Goal: Information Seeking & Learning: Learn about a topic

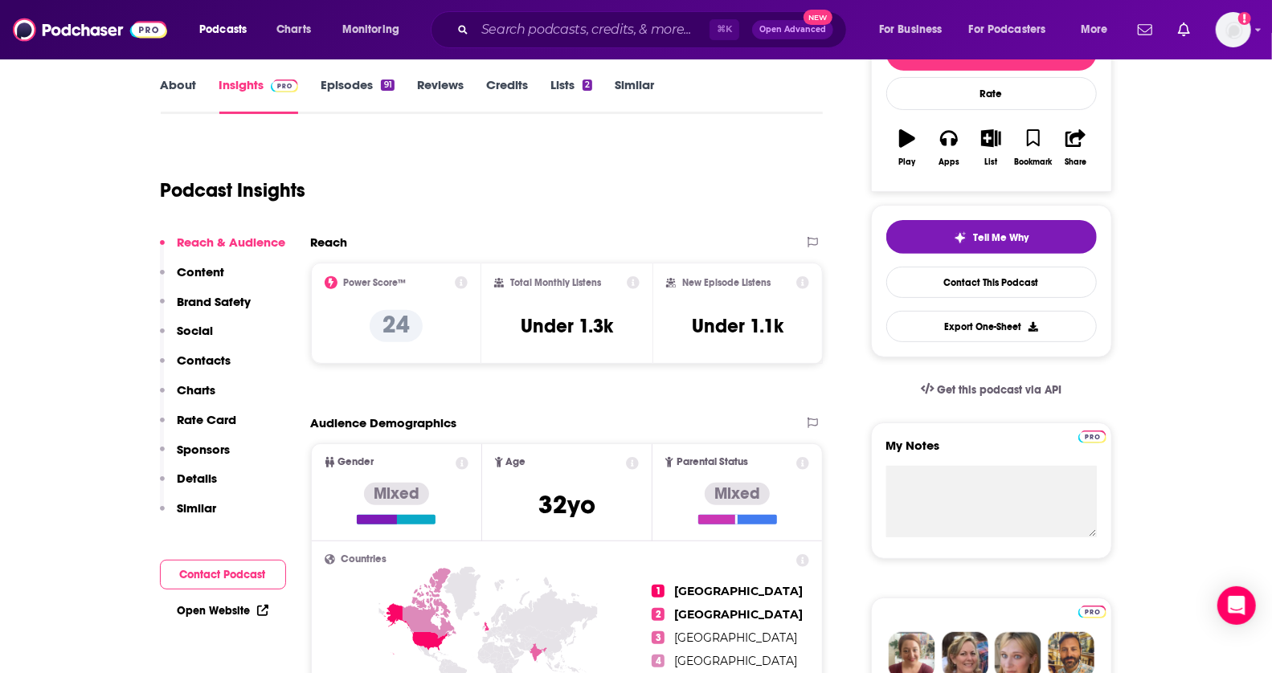
drag, startPoint x: 1285, startPoint y: 39, endPoint x: 1285, endPoint y: 58, distance: 19.3
click at [1271, 58] on html "Podcasts Charts Monitoring ⌘ K Open Advanced New For Business For Podcasters Mo…" at bounding box center [636, 107] width 1272 height 673
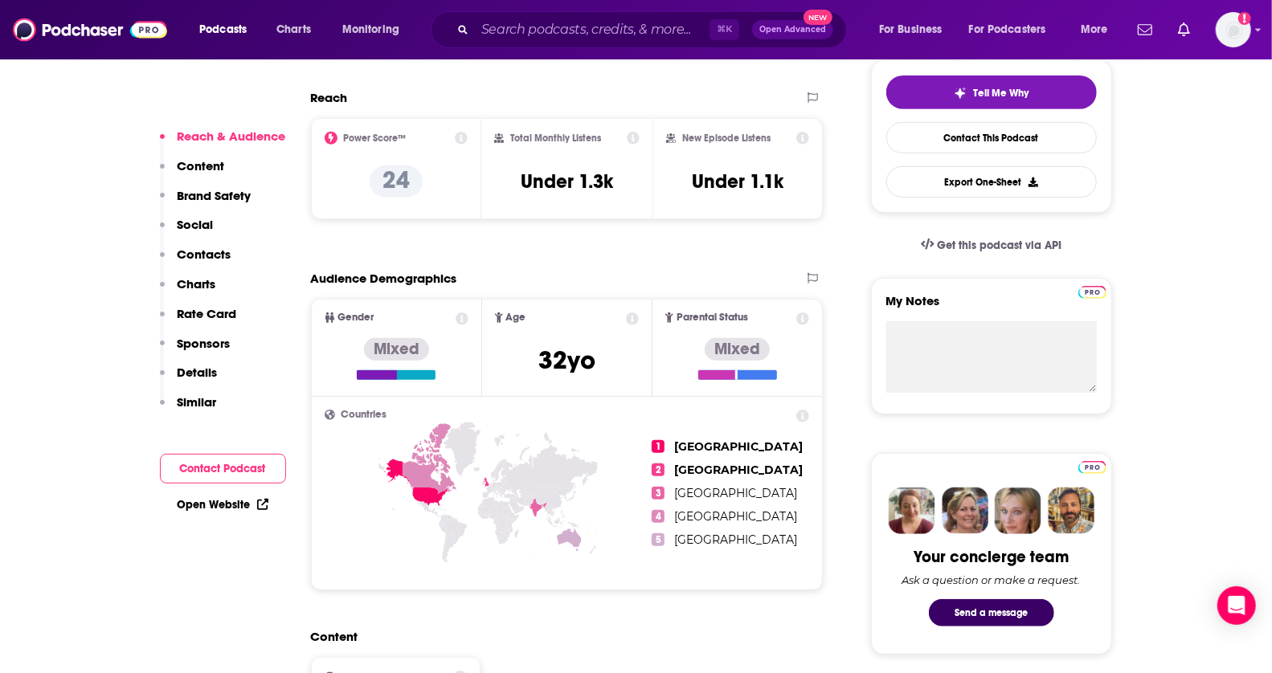
scroll to position [358, 0]
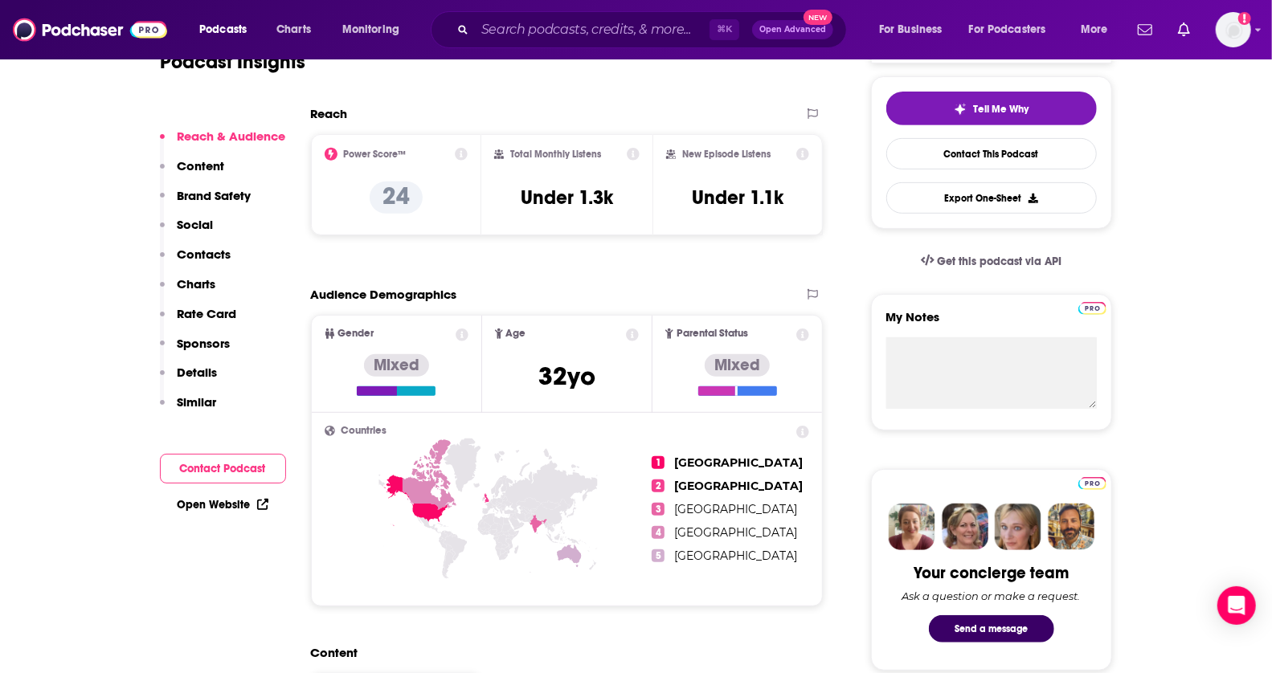
drag, startPoint x: 1285, startPoint y: 63, endPoint x: 1285, endPoint y: 73, distance: 10.4
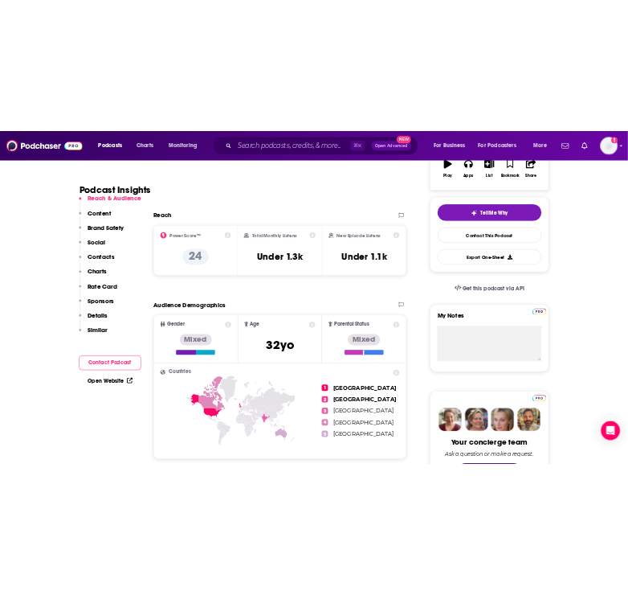
scroll to position [306, 0]
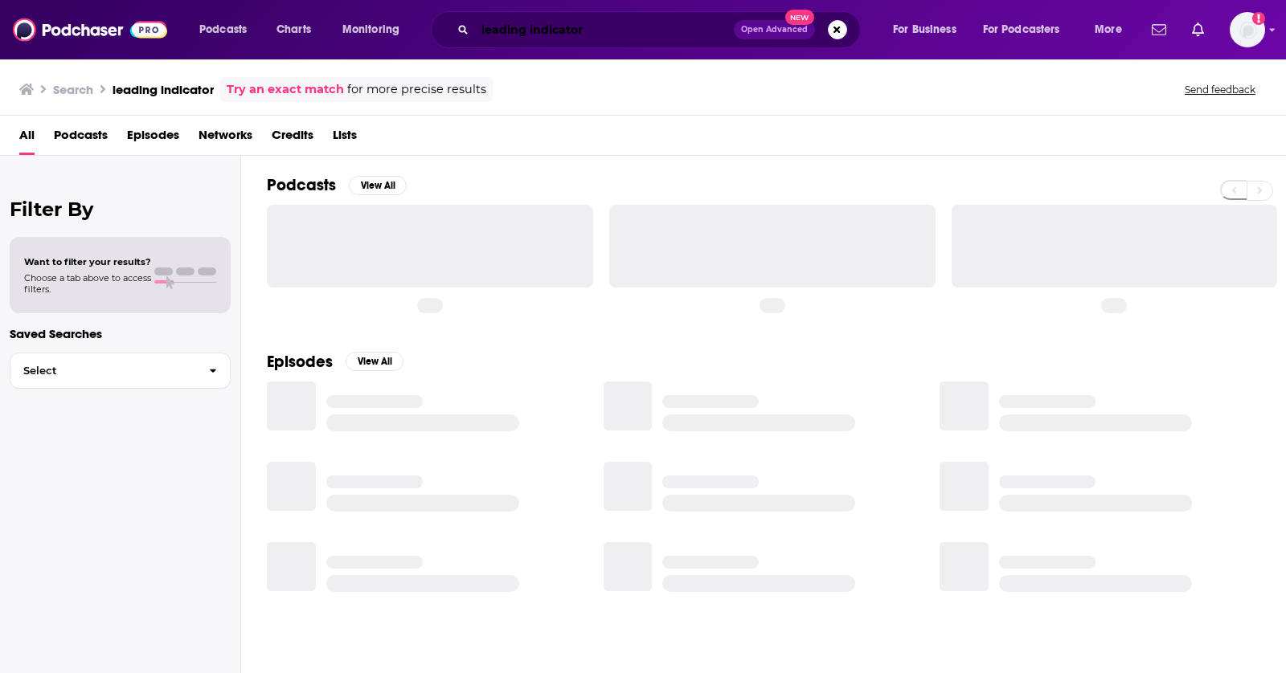
click at [544, 30] on input "leading indicator" at bounding box center [604, 30] width 259 height 26
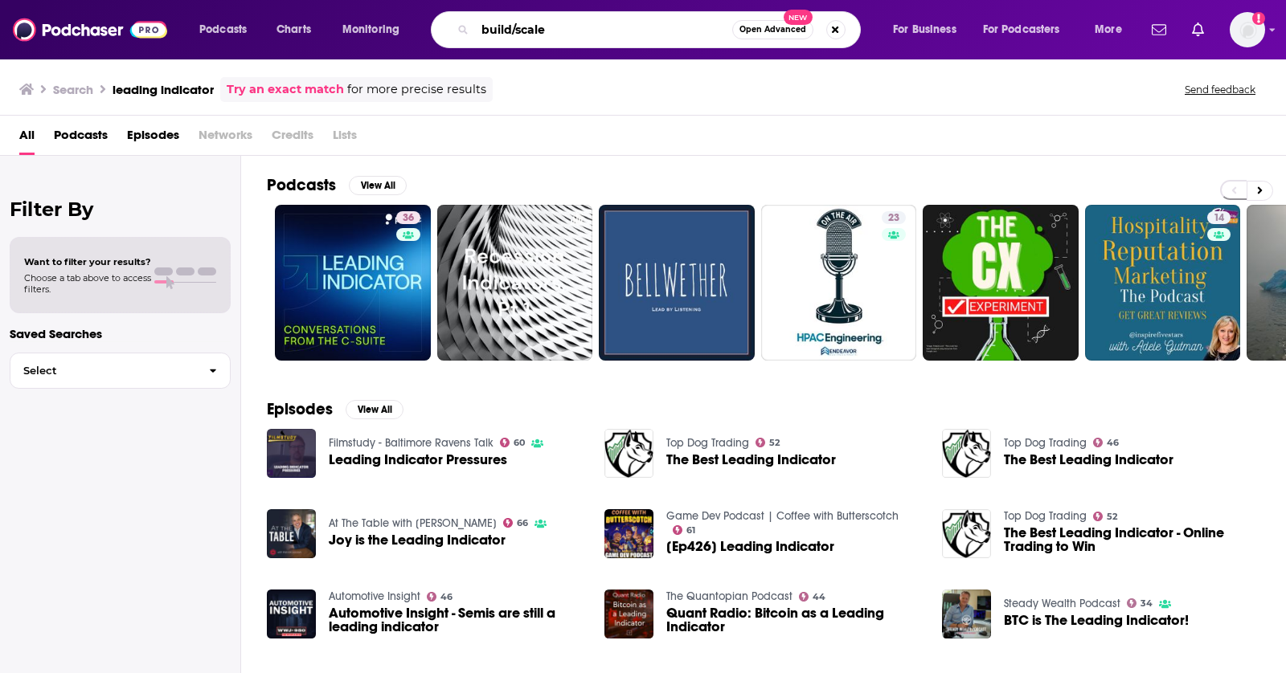
type input "build/scale"
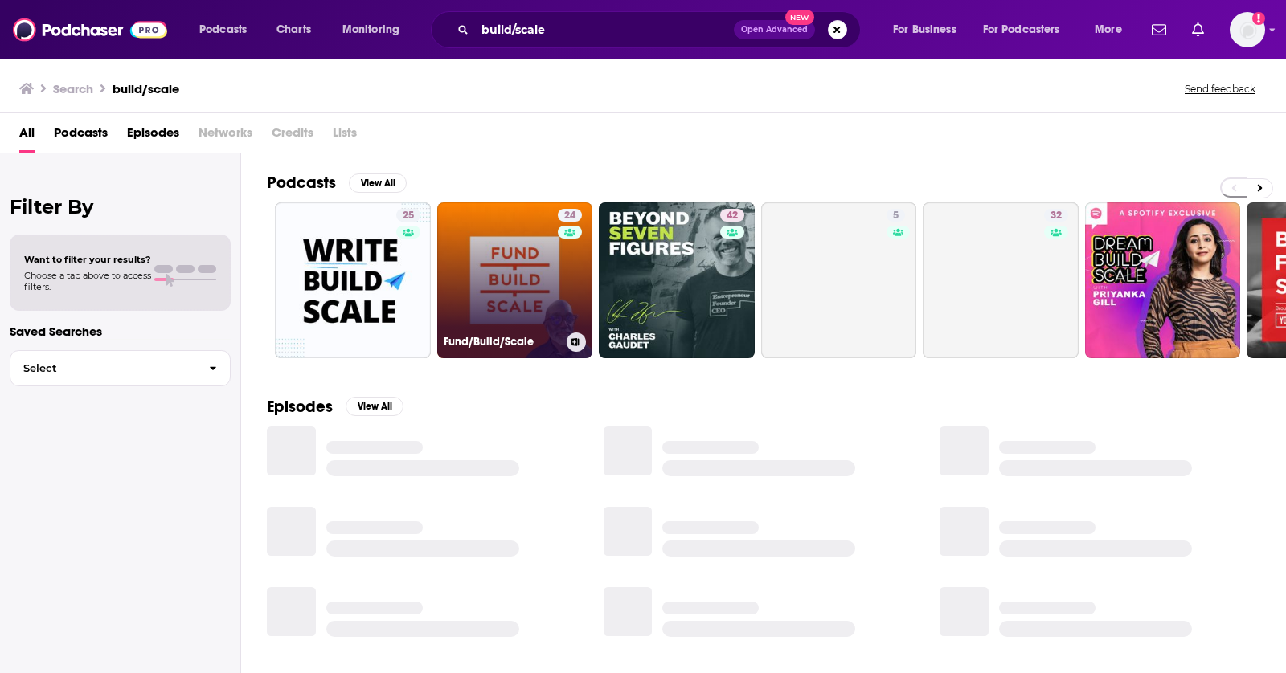
click at [499, 265] on link "24 Fund/Build/Scale" at bounding box center [515, 280] width 156 height 156
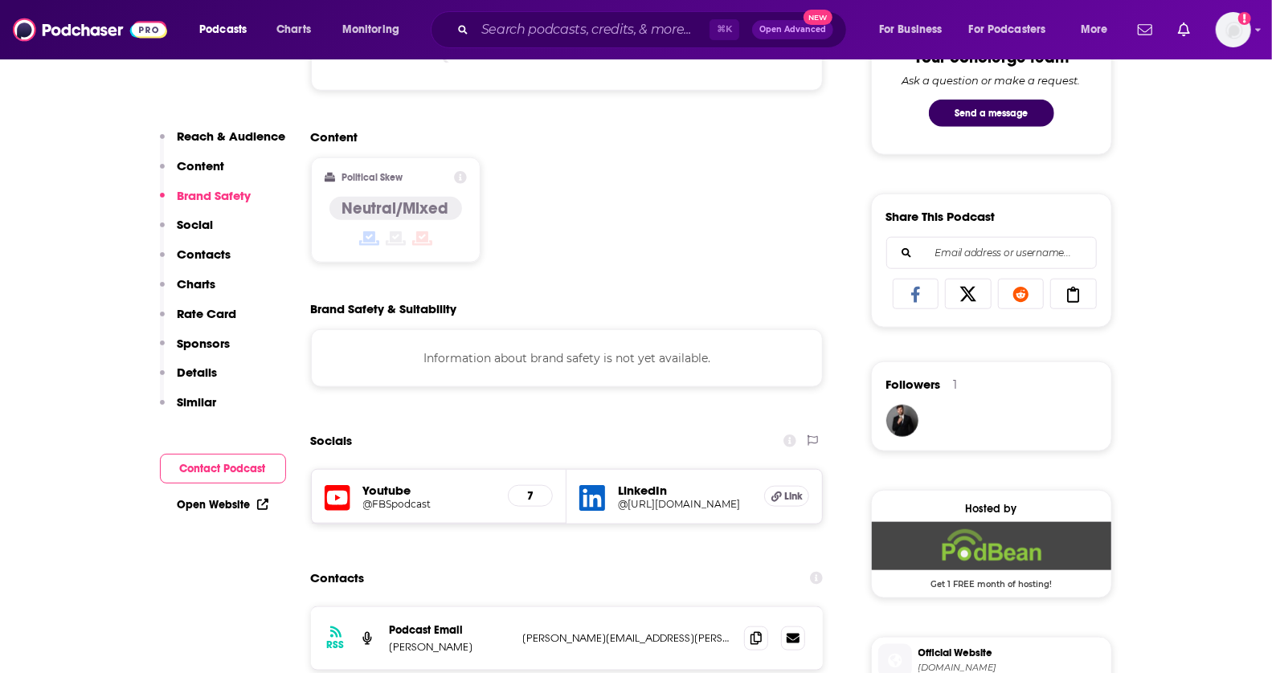
scroll to position [1528, 0]
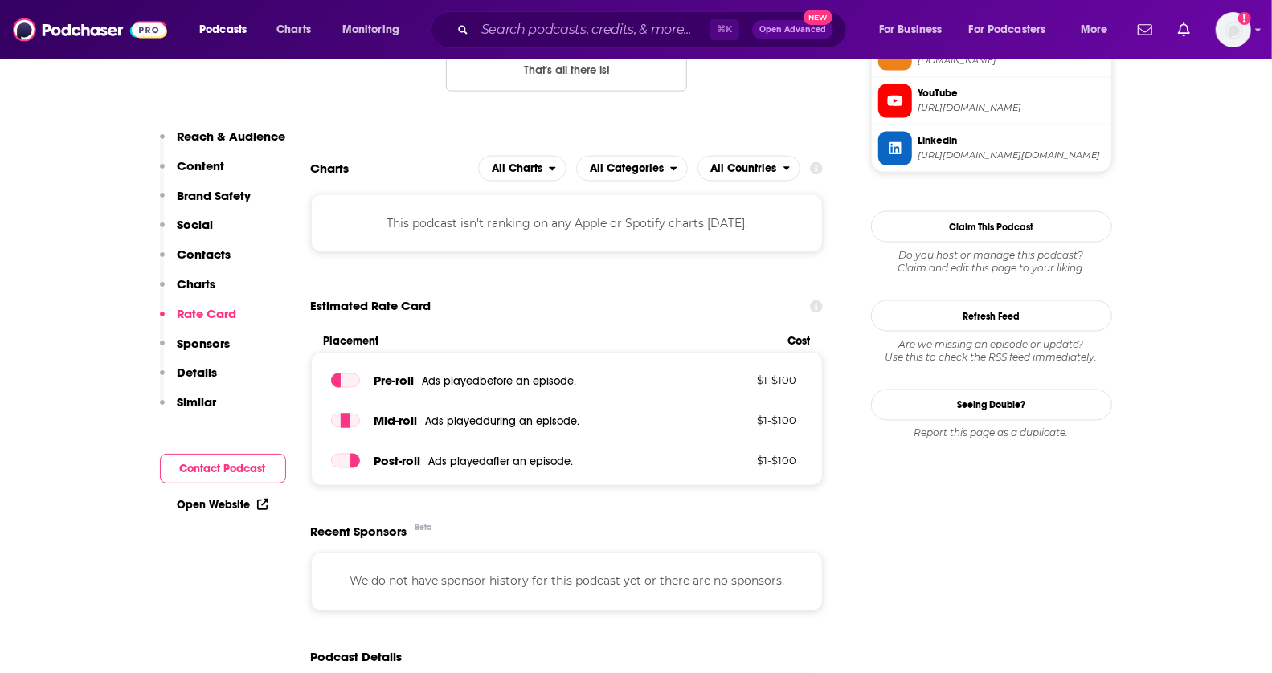
drag, startPoint x: 1285, startPoint y: 166, endPoint x: 1285, endPoint y: 143, distance: 22.5
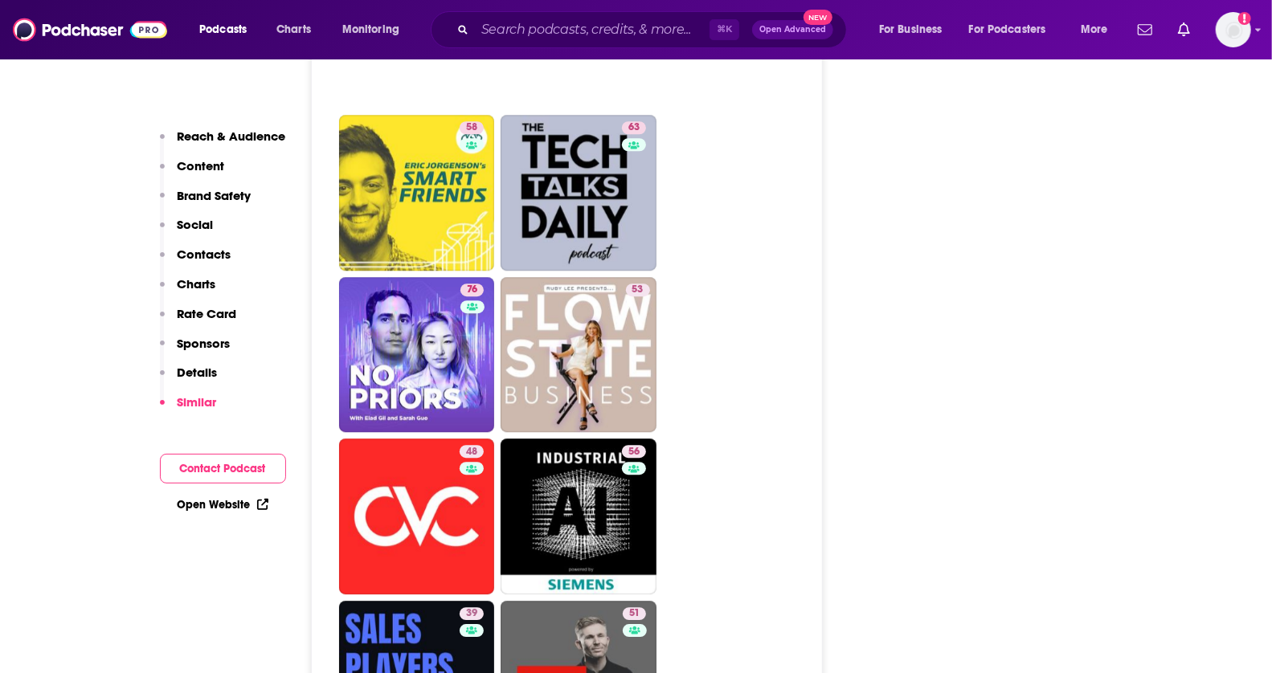
drag, startPoint x: 1285, startPoint y: 159, endPoint x: 1276, endPoint y: 239, distance: 80.8
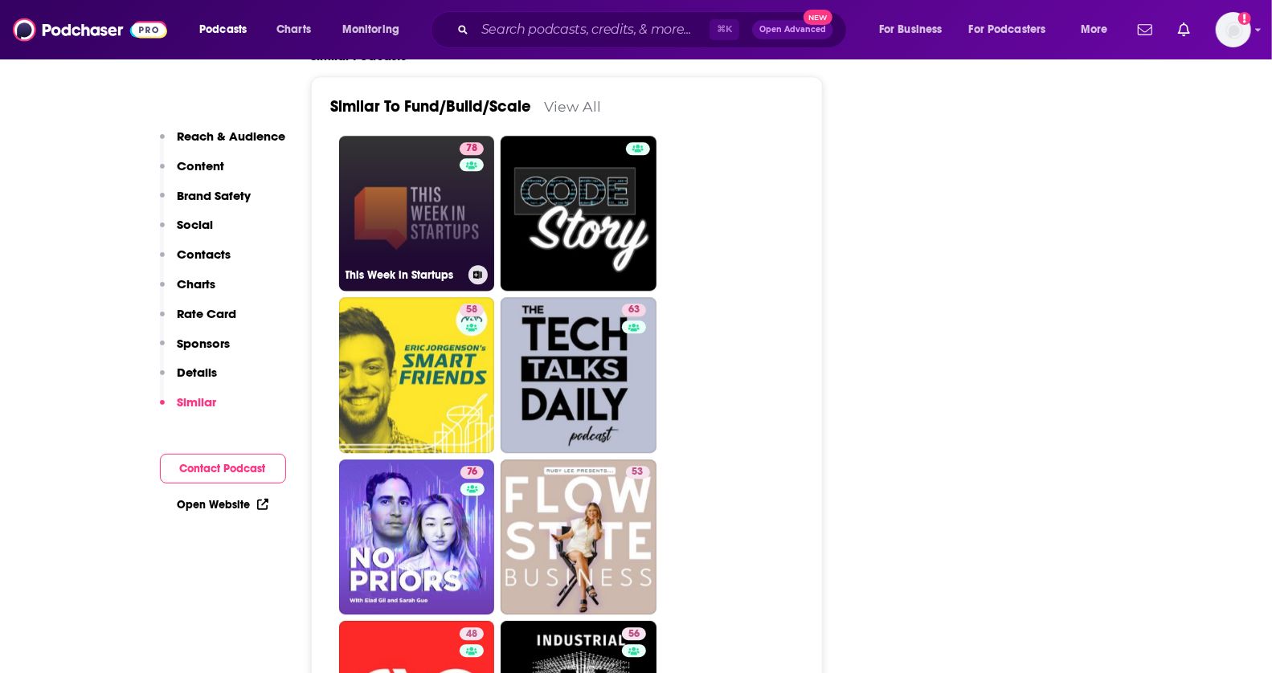
click at [423, 221] on link "78 This Week in Startups" at bounding box center [417, 214] width 156 height 156
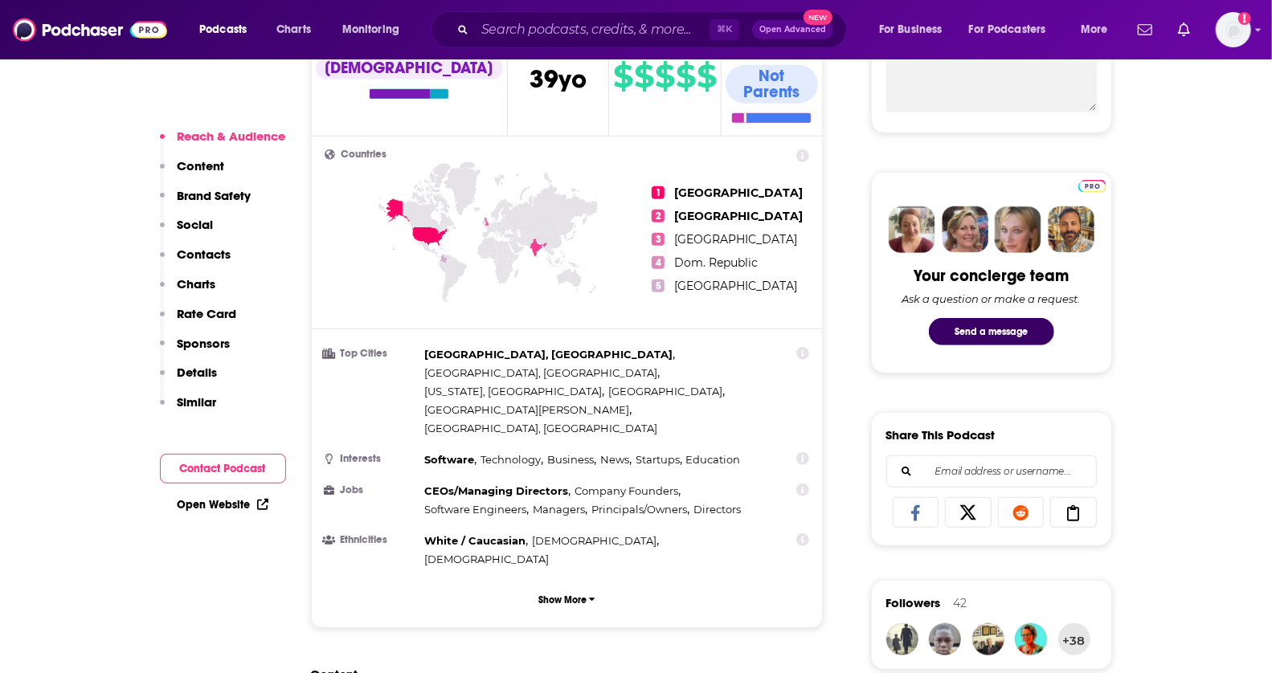
scroll to position [1311, 0]
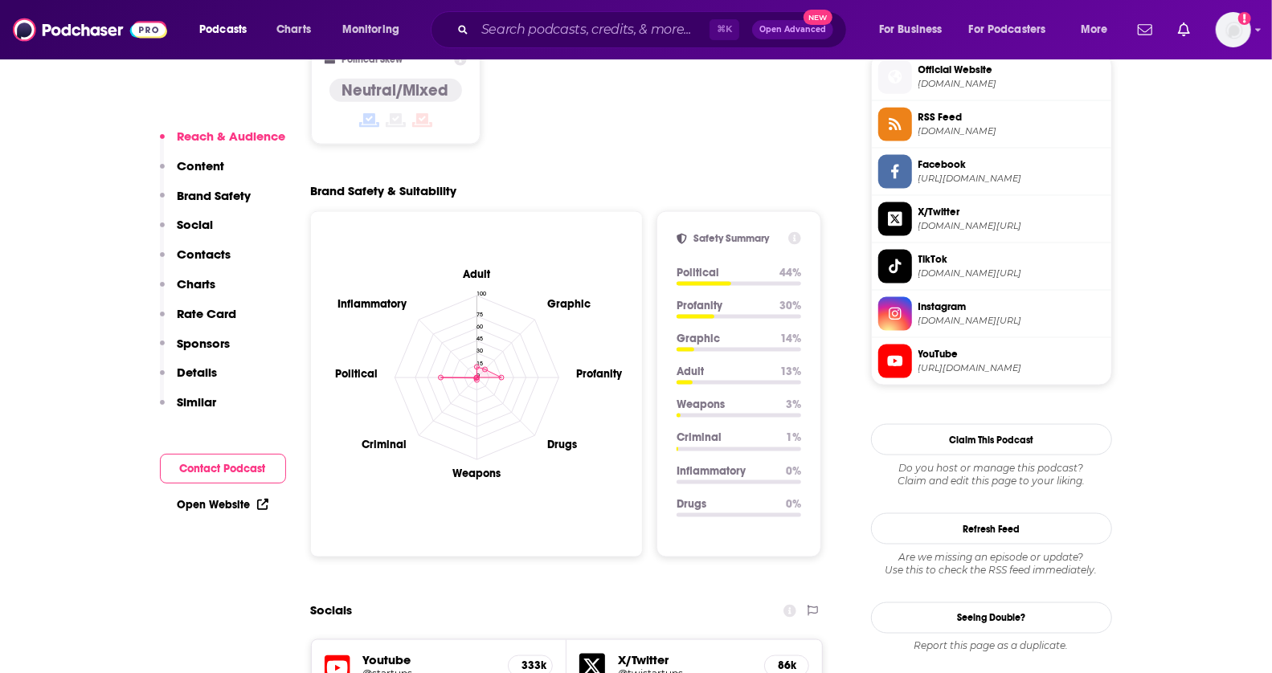
type input "[URL][DOMAIN_NAME]"
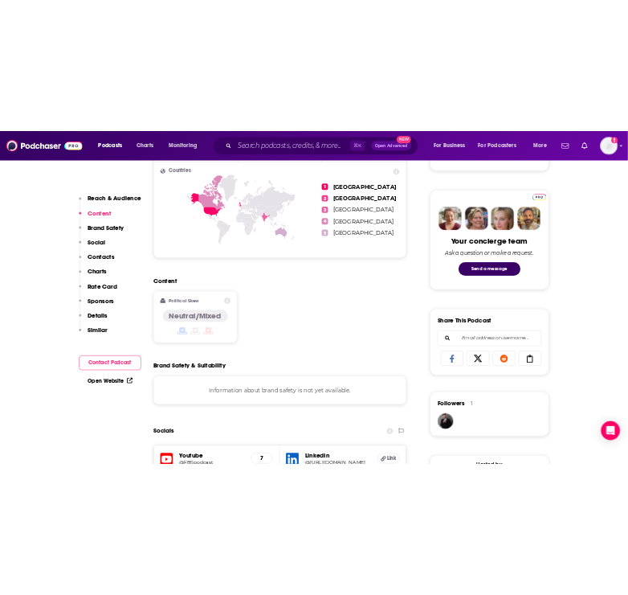
scroll to position [913, 0]
